Goal: Task Accomplishment & Management: Complete application form

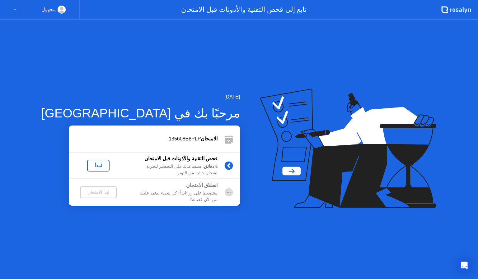
click at [90, 166] on div "لنبدأ" at bounding box center [98, 165] width 17 height 5
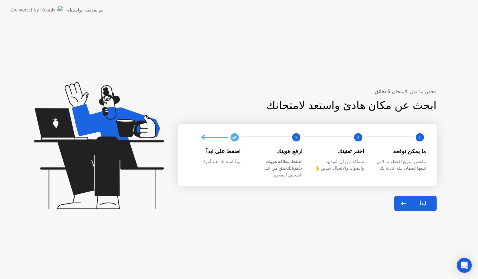
click at [409, 201] on div at bounding box center [403, 204] width 15 height 14
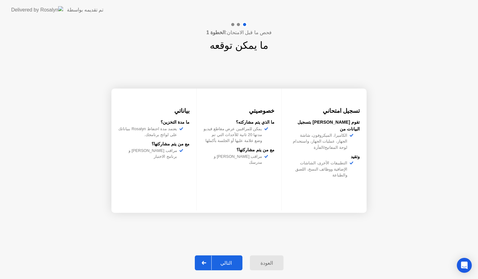
click at [210, 261] on div at bounding box center [204, 263] width 15 height 14
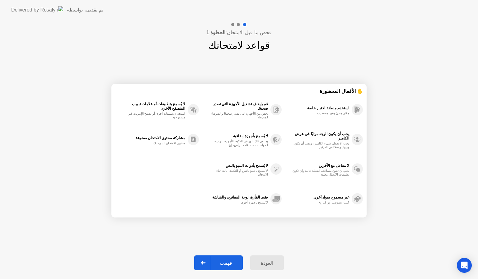
click at [219, 261] on div "فهمت" at bounding box center [226, 263] width 30 height 6
select select "**********"
select select "*******"
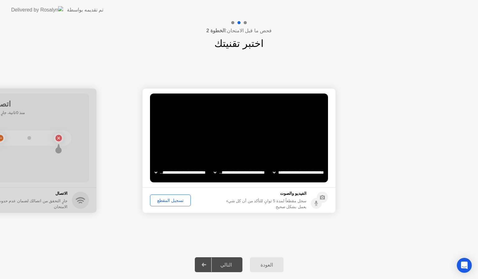
click at [233, 170] on select "**********" at bounding box center [239, 172] width 53 height 12
click at [249, 173] on select "**********" at bounding box center [239, 172] width 53 height 12
click at [256, 172] on select "**********" at bounding box center [239, 172] width 53 height 12
click at [175, 199] on div "تسجيل المقطع" at bounding box center [170, 200] width 36 height 5
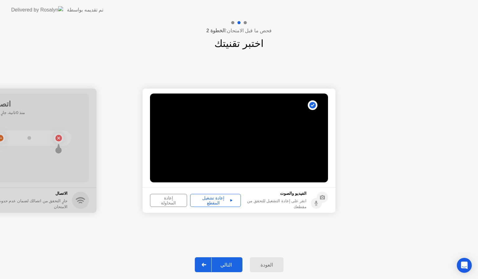
click at [230, 200] on icon at bounding box center [231, 200] width 2 height 2
click at [211, 265] on div at bounding box center [204, 265] width 15 height 14
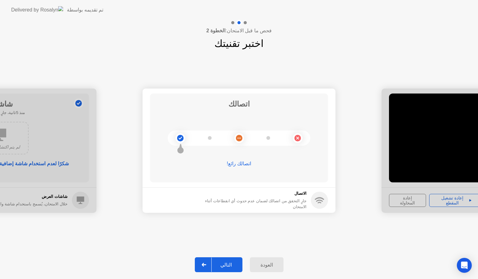
click at [206, 264] on icon at bounding box center [203, 265] width 5 height 4
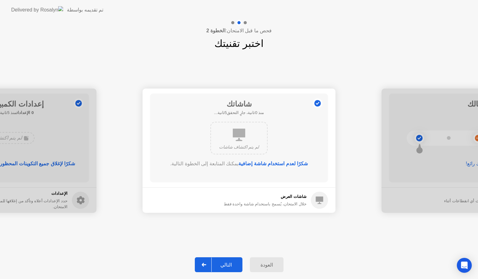
click at [211, 266] on div at bounding box center [204, 265] width 15 height 14
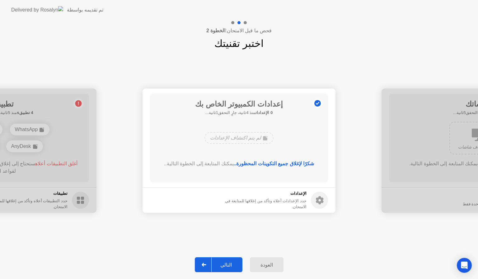
click at [210, 264] on div at bounding box center [204, 265] width 15 height 14
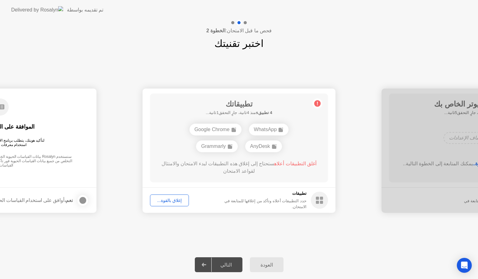
click at [170, 199] on div "إغلاق بالقوة..." at bounding box center [169, 200] width 35 height 5
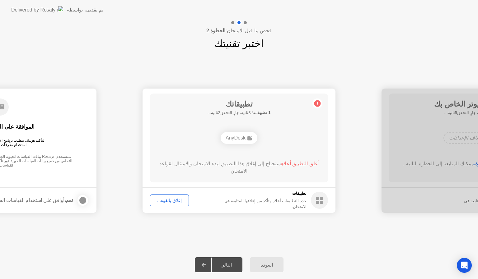
click at [174, 198] on div "إغلاق بالقوة..." at bounding box center [169, 200] width 35 height 5
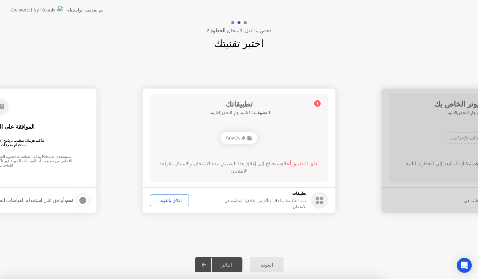
click at [177, 203] on div "إغلاق بالقوة..." at bounding box center [169, 200] width 35 height 5
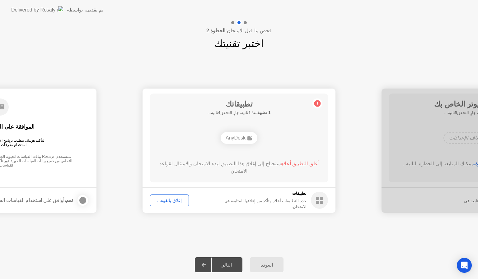
click at [172, 201] on div "إغلاق بالقوة..." at bounding box center [169, 200] width 35 height 5
click at [286, 235] on div "**********" at bounding box center [239, 151] width 478 height 200
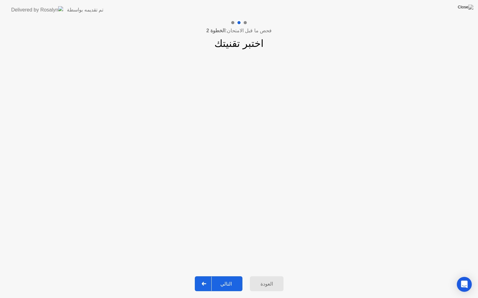
click at [210, 279] on div at bounding box center [204, 284] width 15 height 14
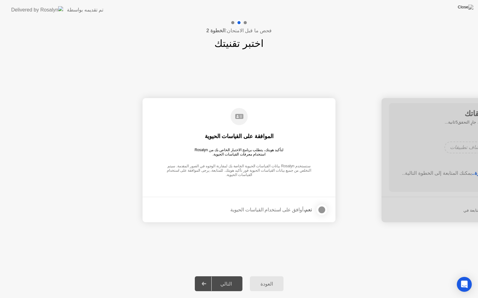
click at [215, 279] on div "التالي" at bounding box center [225, 284] width 29 height 6
click at [311, 210] on strong "نعم،" at bounding box center [307, 209] width 8 height 5
click at [320, 209] on div at bounding box center [321, 209] width 7 height 7
click at [206, 279] on icon at bounding box center [203, 284] width 5 height 4
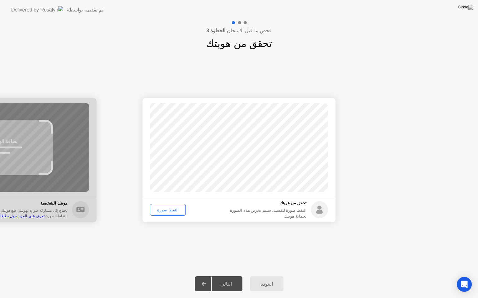
click at [166, 210] on div "التقط صورة" at bounding box center [167, 210] width 31 height 5
click at [206, 279] on icon at bounding box center [203, 284] width 4 height 4
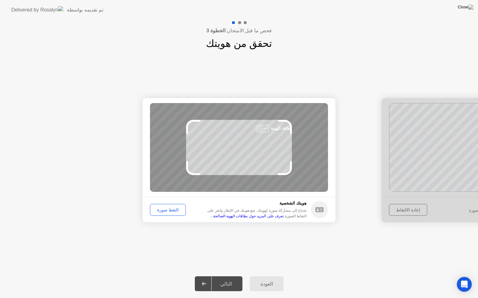
click at [163, 208] on div "التقط صورة" at bounding box center [167, 210] width 31 height 5
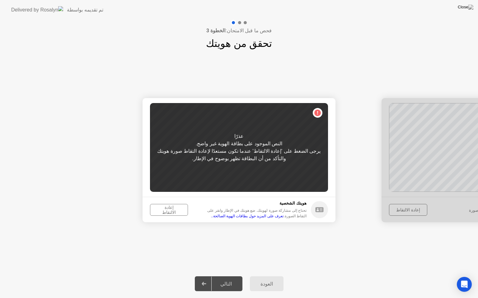
click at [170, 210] on div "إعادة الالتقاط" at bounding box center [169, 210] width 34 height 10
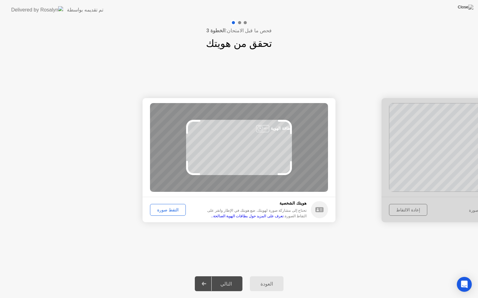
click at [169, 208] on div "التقط صورة" at bounding box center [167, 210] width 31 height 5
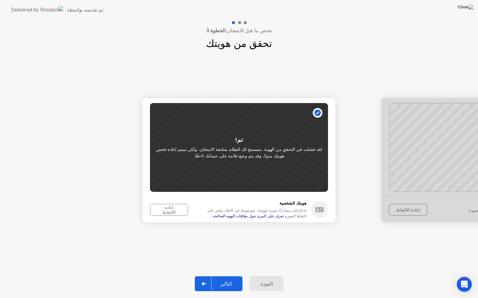
click at [167, 208] on div "إعادة الالتقاط" at bounding box center [169, 210] width 34 height 10
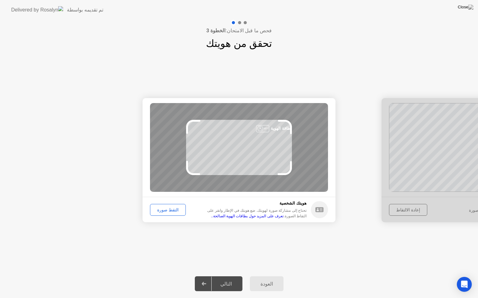
click at [175, 211] on div "التقط صورة" at bounding box center [167, 210] width 31 height 5
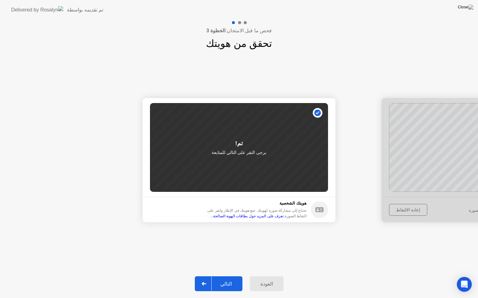
click at [204, 279] on div at bounding box center [204, 284] width 15 height 14
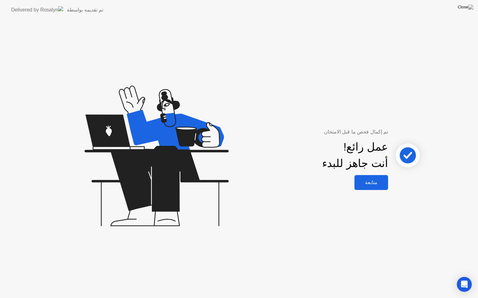
click at [368, 183] on div "متابعة" at bounding box center [371, 183] width 30 height 6
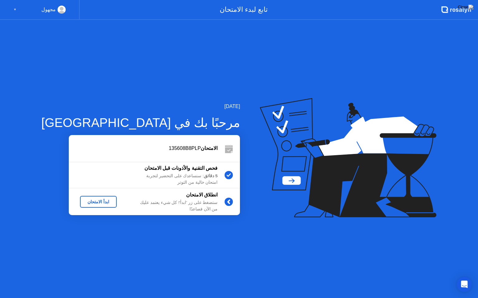
click at [89, 200] on div "ابدأ الامتحان" at bounding box center [98, 202] width 32 height 5
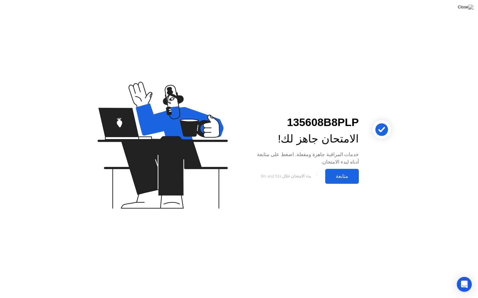
click at [343, 177] on div "متابعة" at bounding box center [342, 177] width 30 height 6
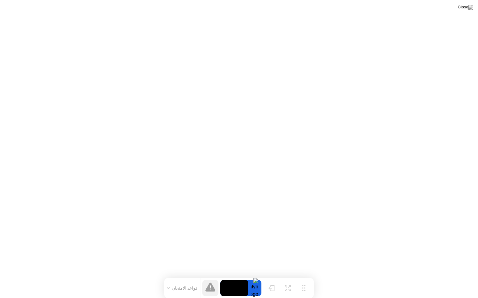
click at [175, 279] on button "قواعد الامتحان" at bounding box center [182, 289] width 35 height 6
